Goal: Task Accomplishment & Management: Manage account settings

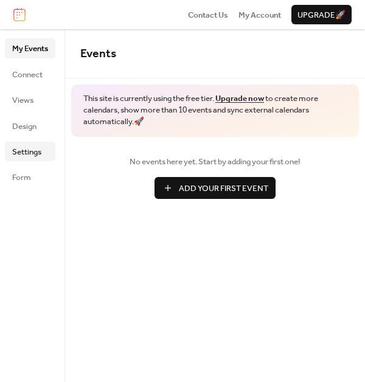
click at [37, 156] on span "Settings" at bounding box center [26, 152] width 29 height 12
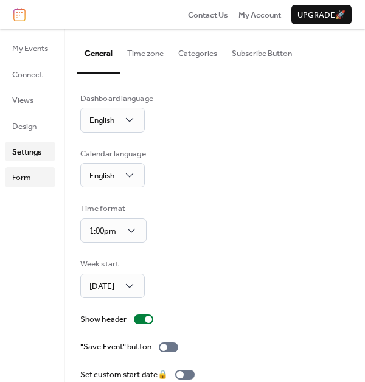
click at [33, 176] on link "Form" at bounding box center [30, 176] width 50 height 19
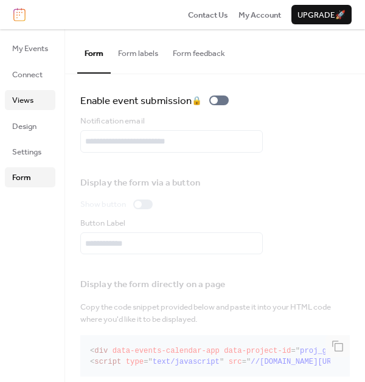
click at [40, 101] on link "Views" at bounding box center [30, 99] width 50 height 19
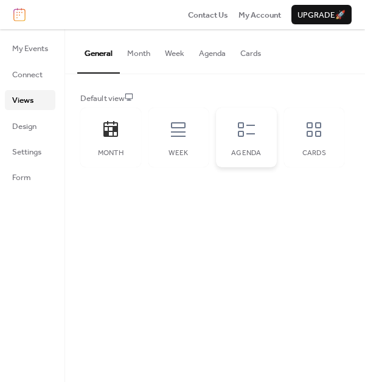
click at [248, 141] on div "Agenda" at bounding box center [246, 138] width 61 height 60
click at [187, 136] on icon at bounding box center [177, 129] width 19 height 19
click at [243, 149] on div "Agenda" at bounding box center [246, 153] width 36 height 9
click at [141, 50] on button "Month" at bounding box center [139, 50] width 38 height 43
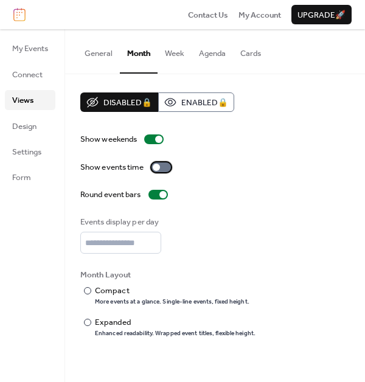
click at [156, 168] on div at bounding box center [156, 167] width 7 height 7
click at [192, 54] on button "Week" at bounding box center [175, 50] width 34 height 43
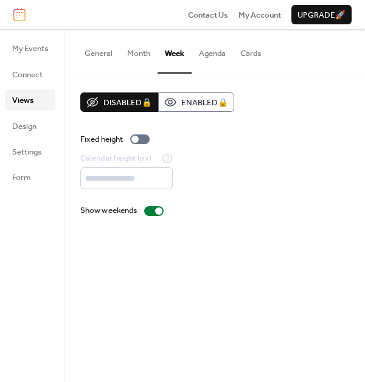
click at [221, 56] on button "Agenda" at bounding box center [212, 50] width 41 height 43
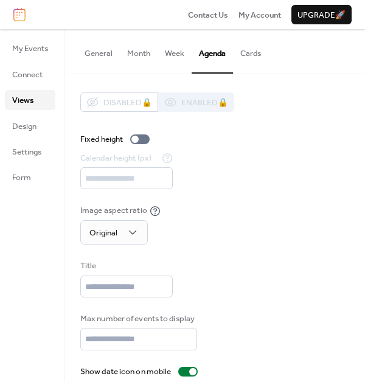
click at [252, 58] on button "Cards" at bounding box center [250, 50] width 35 height 43
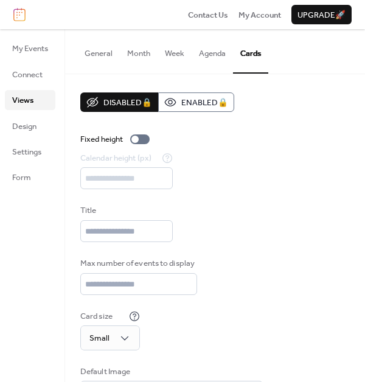
click at [108, 65] on button "General" at bounding box center [98, 50] width 43 height 43
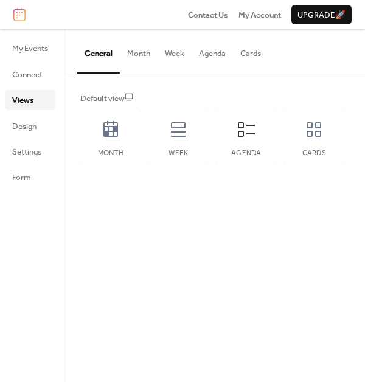
click at [144, 68] on button "Month" at bounding box center [139, 50] width 38 height 43
